Goal: Information Seeking & Learning: Learn about a topic

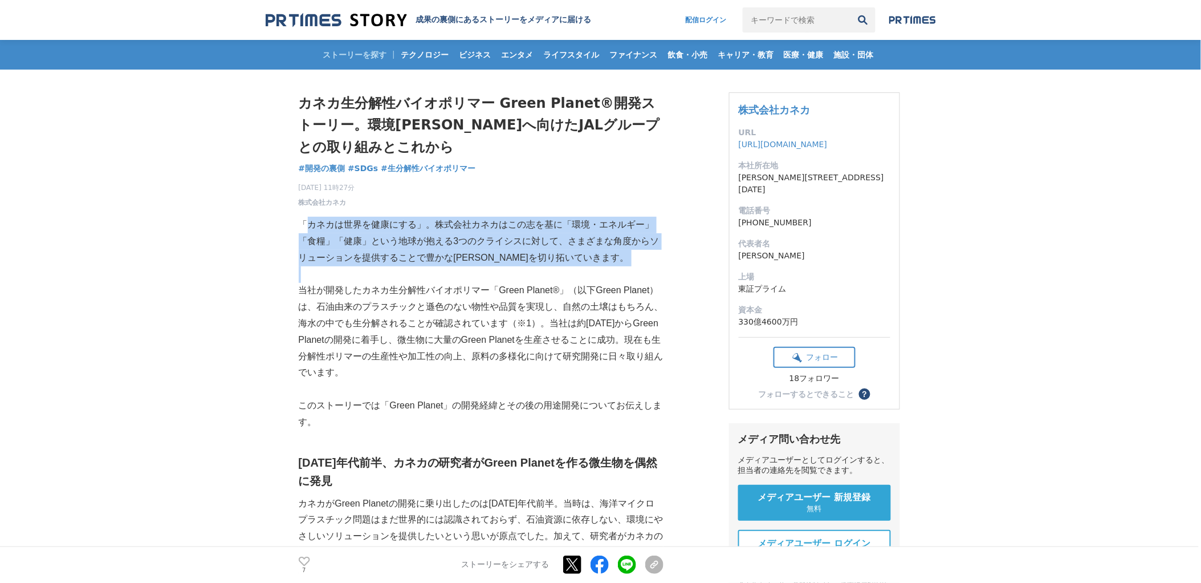
drag, startPoint x: 308, startPoint y: 228, endPoint x: 605, endPoint y: 276, distance: 300.9
click at [605, 276] on p at bounding box center [481, 274] width 365 height 17
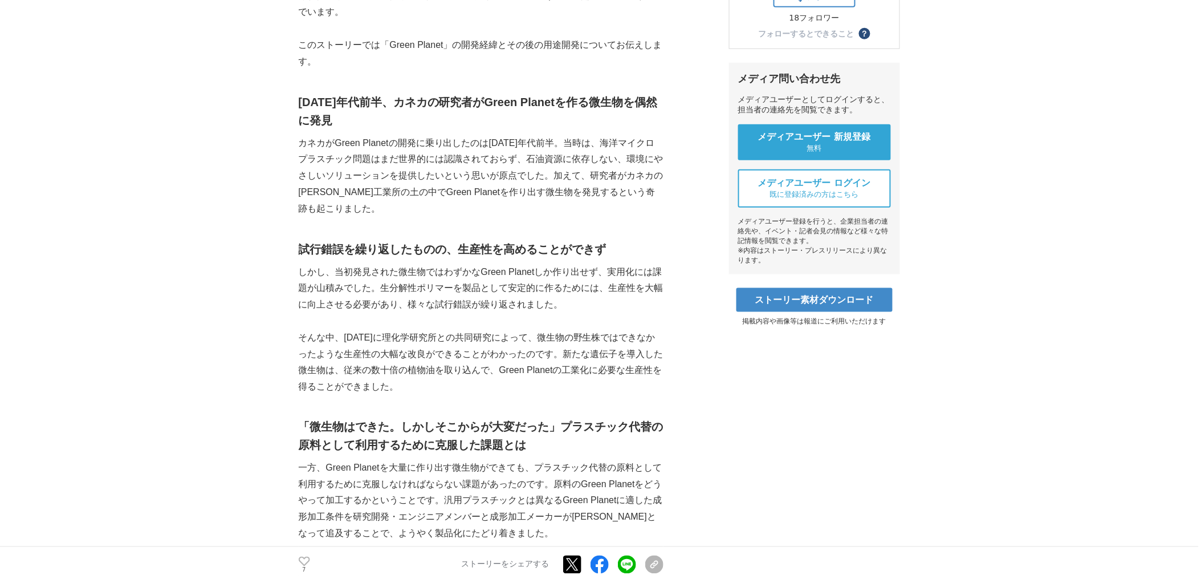
scroll to position [380, 0]
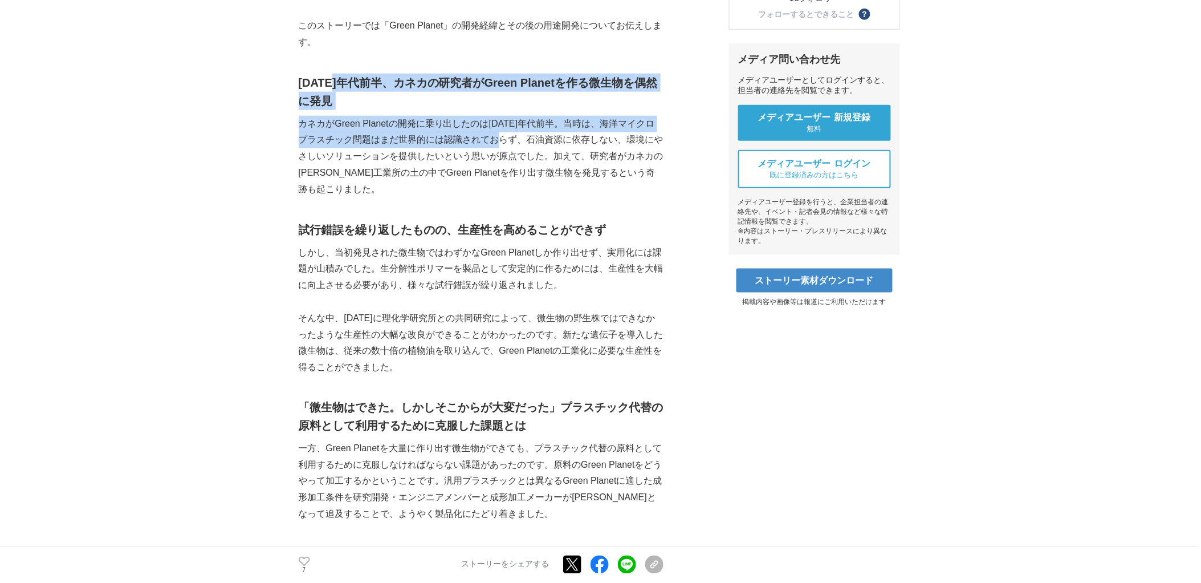
drag, startPoint x: 335, startPoint y: 84, endPoint x: 539, endPoint y: 153, distance: 215.5
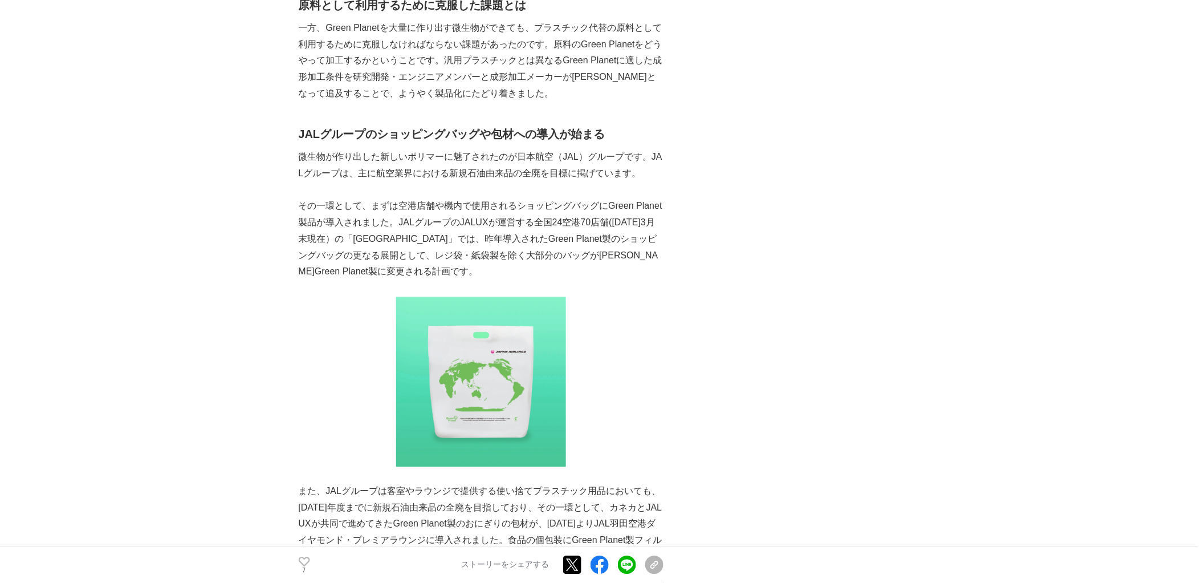
scroll to position [823, 0]
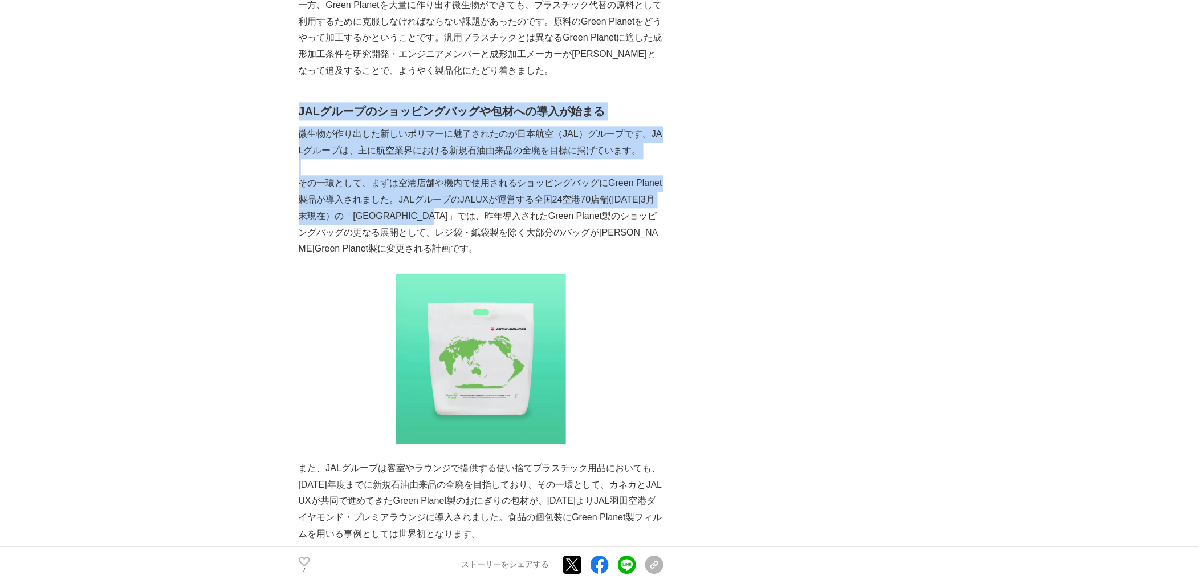
drag, startPoint x: 420, startPoint y: 219, endPoint x: 299, endPoint y: 115, distance: 159.7
click at [299, 115] on h2 "JALグループのショッピングバッグや包材への導入が始まる" at bounding box center [481, 111] width 365 height 18
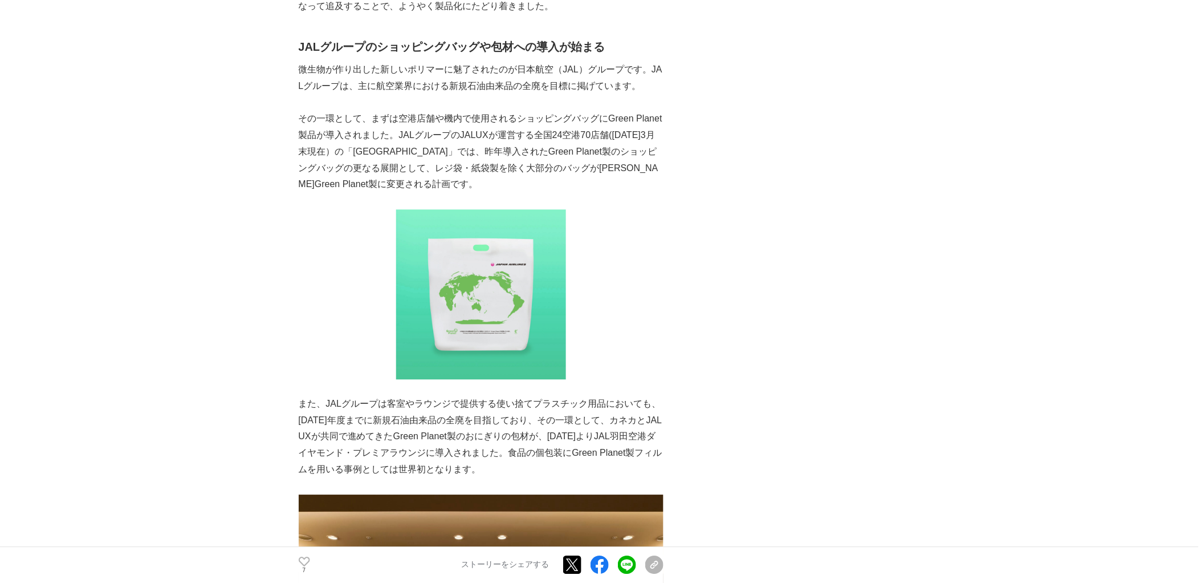
scroll to position [887, 0]
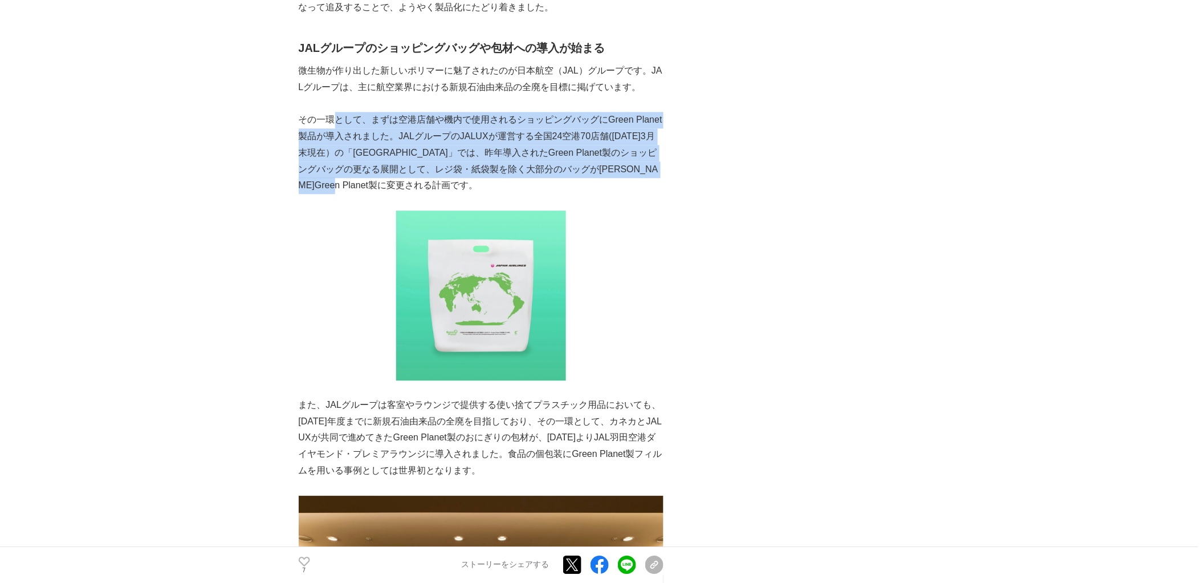
drag, startPoint x: 398, startPoint y: 180, endPoint x: 331, endPoint y: 113, distance: 94.7
click at [331, 113] on p "その一環として、まずは空港店舗や機内で使用されるショッピングバッグにGreen Planet製品が導入されました。JALグループのJALUXが運営する全国24…" at bounding box center [481, 153] width 365 height 82
drag, startPoint x: 331, startPoint y: 113, endPoint x: 299, endPoint y: 83, distance: 44.0
click at [328, 112] on p "その一環として、まずは空港店舗や機内で使用されるショッピングバッグにGreen Planet製品が導入されました。JALグループのJALUXが運営する全国24…" at bounding box center [481, 153] width 365 height 82
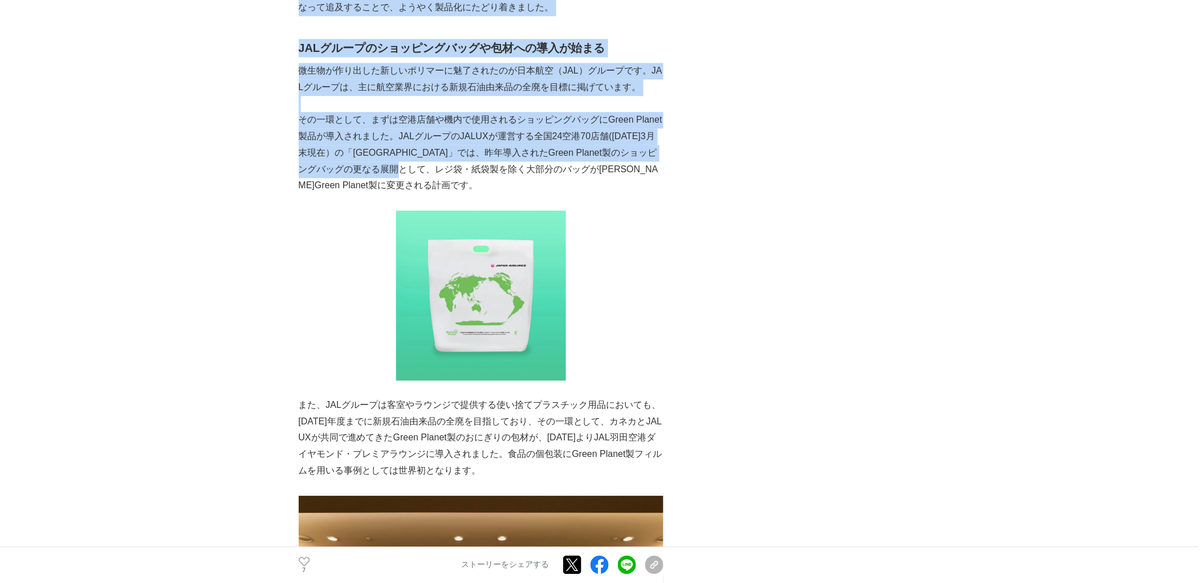
drag, startPoint x: 319, startPoint y: 86, endPoint x: 437, endPoint y: 170, distance: 145.1
click at [437, 170] on p "その一環として、まずは空港店舗や機内で使用されるショッピングバッグにGreen Planet製品が導入されました。JALグループのJALUXが運営する全国24…" at bounding box center [481, 153] width 365 height 82
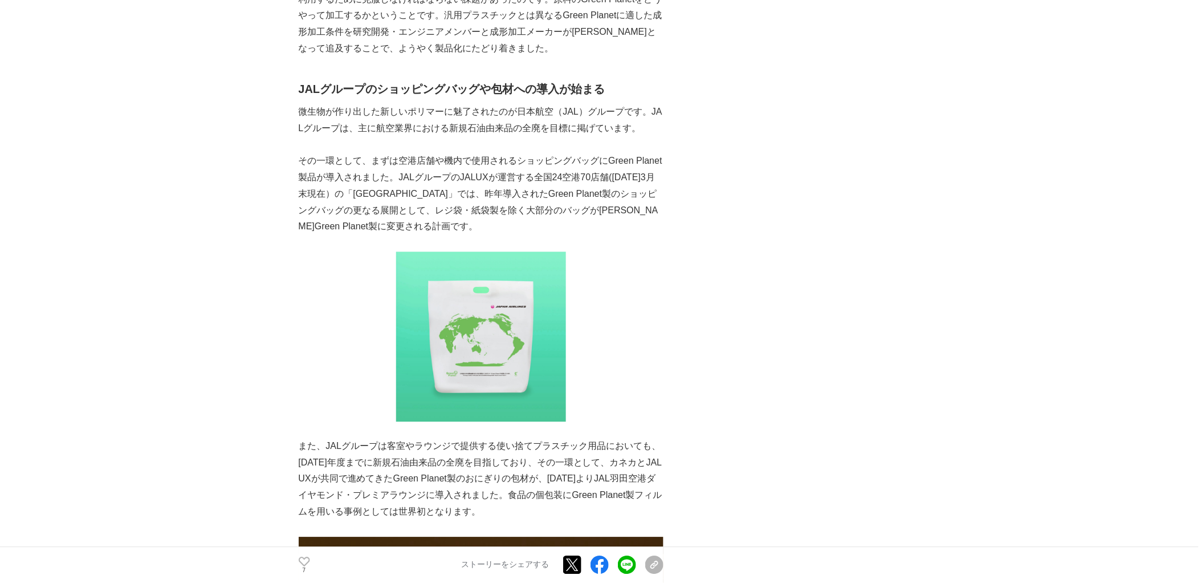
scroll to position [823, 0]
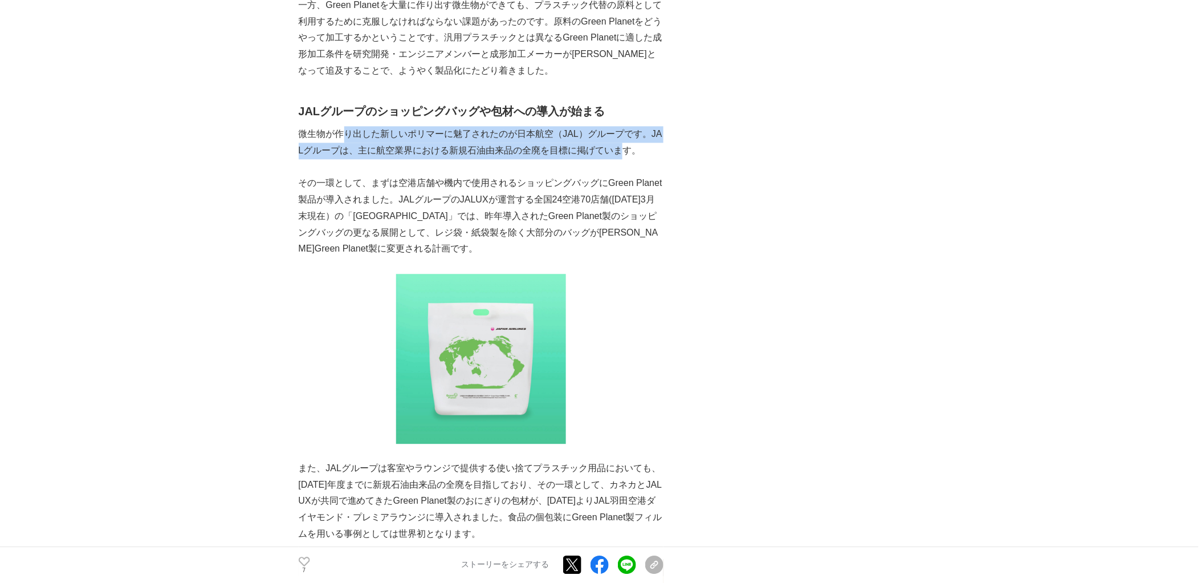
drag, startPoint x: 625, startPoint y: 151, endPoint x: 348, endPoint y: 140, distance: 277.3
click at [348, 140] on p "微生物が作り出した新しいポリマーに魅了されたのが日本航空（JAL）グループです。JALグループは、主に航空業界における新規石油由来品の全廃を目標に掲げています。" at bounding box center [481, 142] width 365 height 33
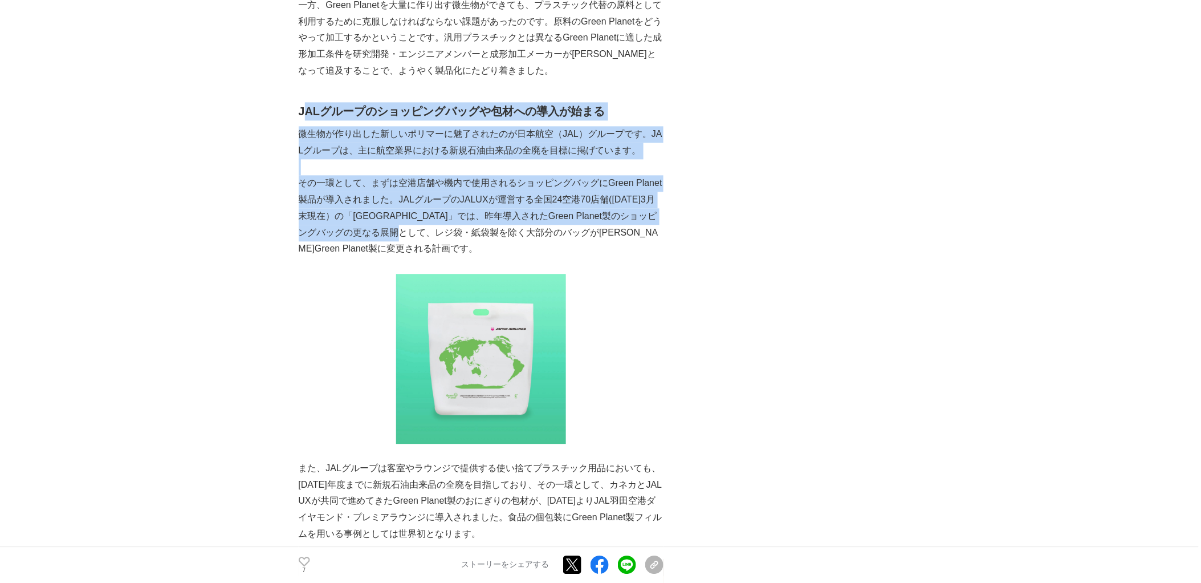
drag, startPoint x: 339, startPoint y: 151, endPoint x: 430, endPoint y: 239, distance: 127.4
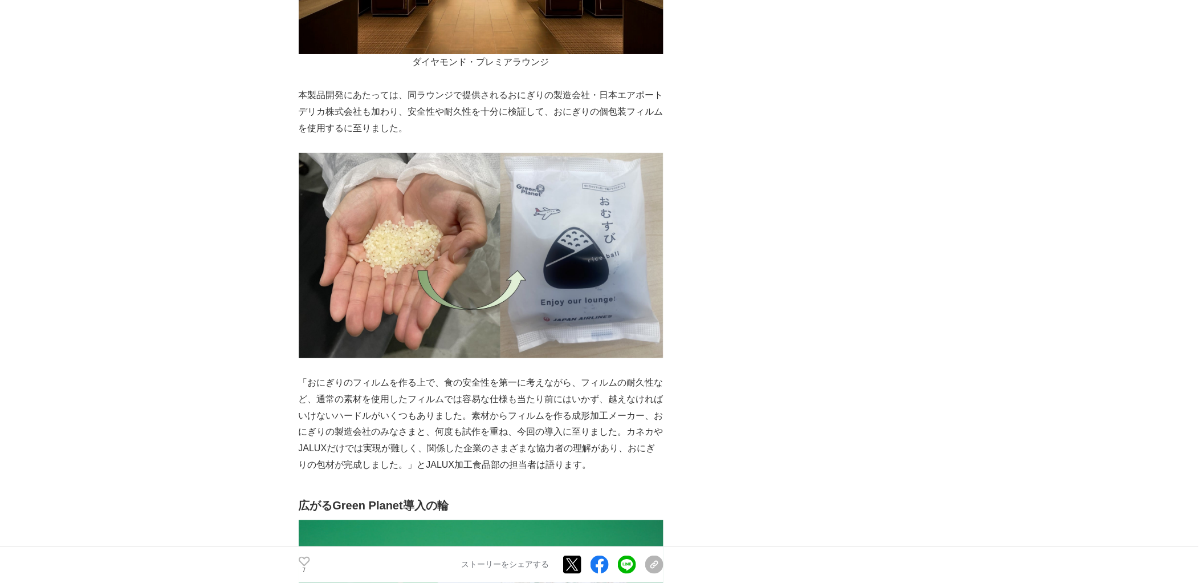
scroll to position [1647, 0]
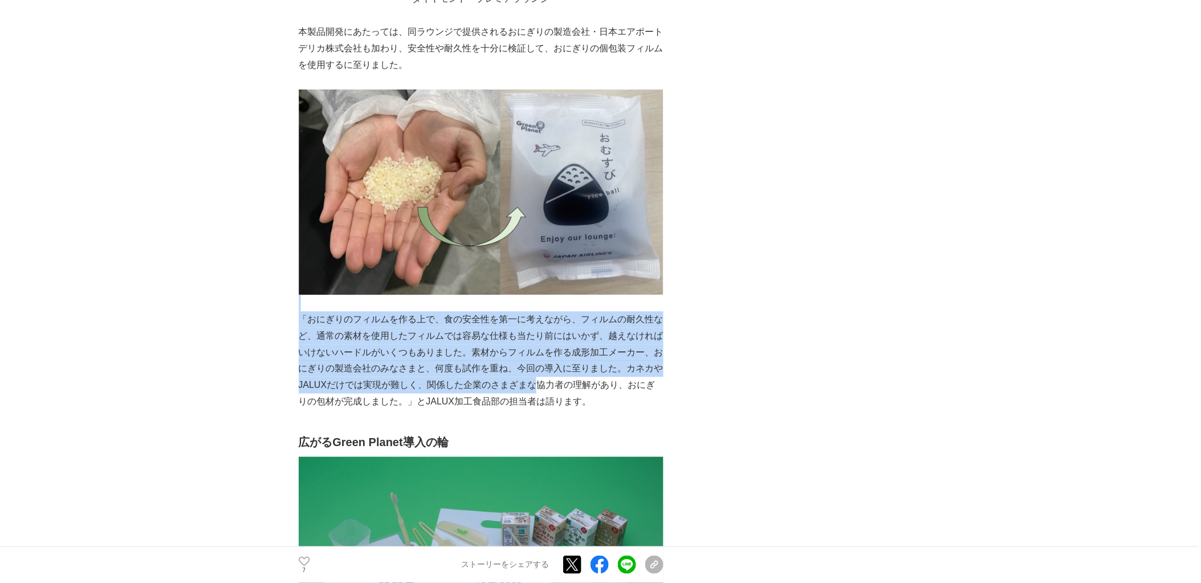
drag, startPoint x: 307, startPoint y: 305, endPoint x: 544, endPoint y: 381, distance: 249.6
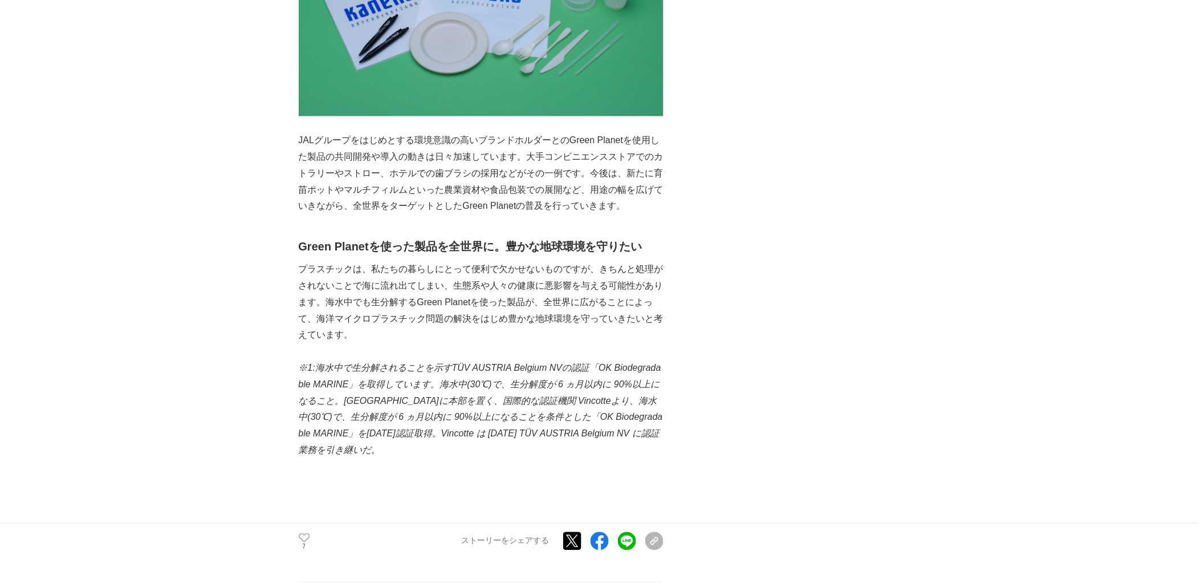
scroll to position [2534, 0]
